Goal: Check status

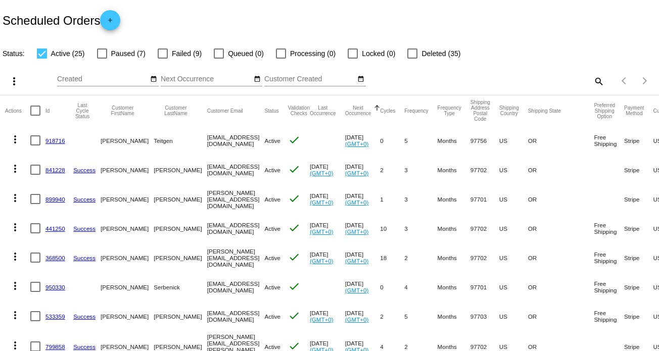
click at [593, 82] on mat-icon "search" at bounding box center [599, 81] width 12 height 16
click at [99, 55] on div at bounding box center [102, 54] width 10 height 10
click at [102, 59] on input "Paused (7)" at bounding box center [102, 59] width 1 height 1
checkbox input "true"
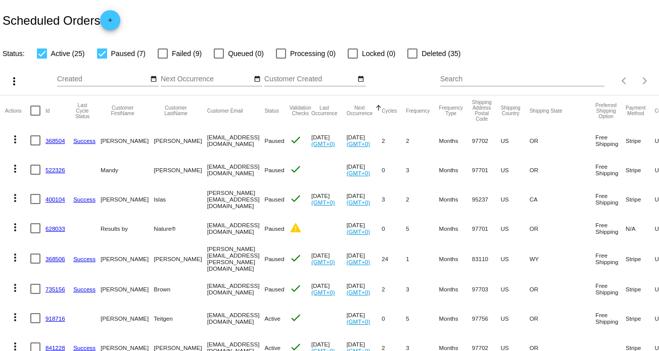
click at [40, 54] on div at bounding box center [42, 54] width 10 height 10
click at [41, 59] on input "Active (25)" at bounding box center [41, 59] width 1 height 1
checkbox input "false"
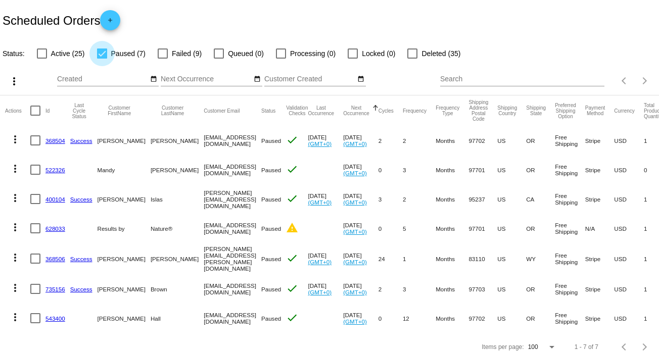
click at [100, 53] on div at bounding box center [102, 54] width 10 height 10
click at [102, 59] on input "Paused (7)" at bounding box center [102, 59] width 1 height 1
checkbox input "false"
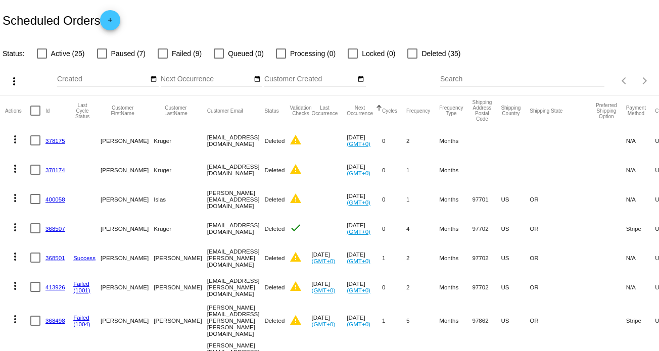
click at [37, 53] on div at bounding box center [42, 54] width 10 height 10
click at [41, 59] on input "Active (25)" at bounding box center [41, 59] width 1 height 1
checkbox input "true"
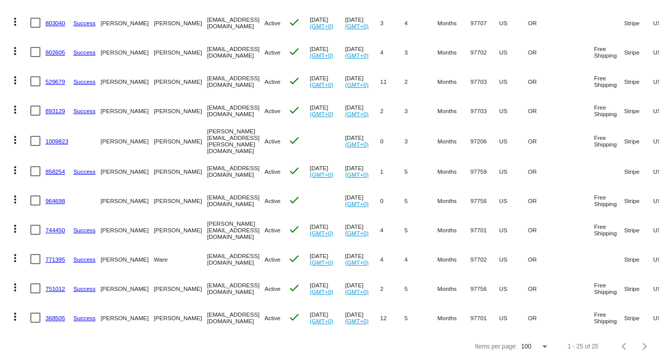
scroll to position [544, 0]
